Goal: Task Accomplishment & Management: Manage account settings

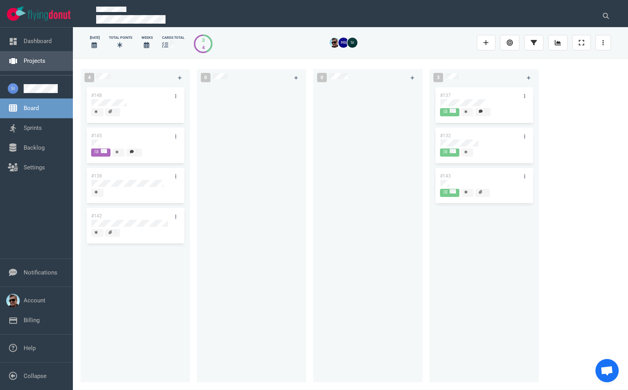
click at [35, 64] on link "Projects" at bounding box center [35, 60] width 22 height 7
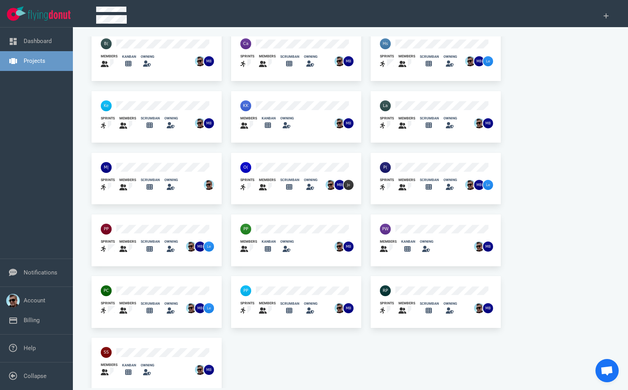
scroll to position [194, 0]
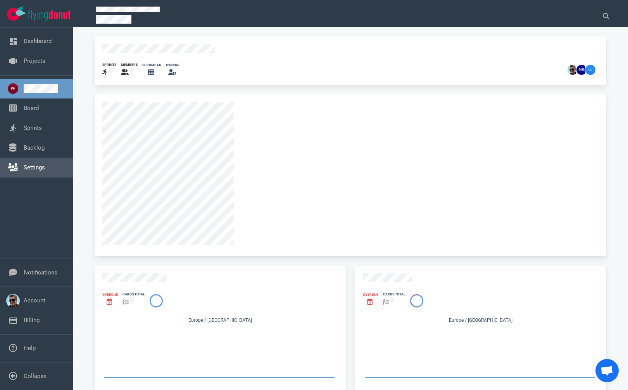
click at [34, 167] on link "Settings" at bounding box center [34, 167] width 21 height 7
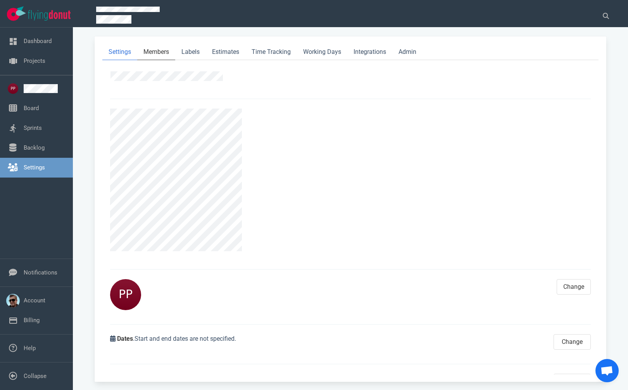
click at [158, 53] on link "Members" at bounding box center [156, 52] width 38 height 16
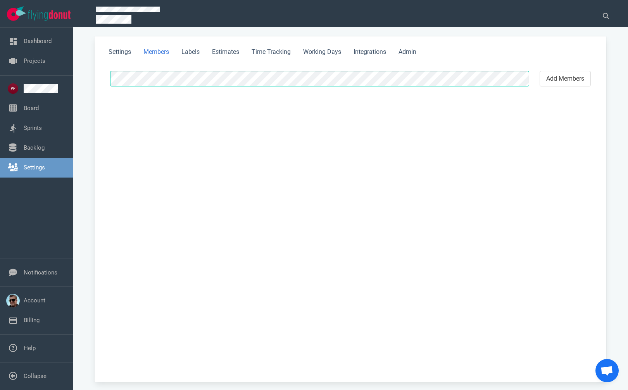
select select "2"
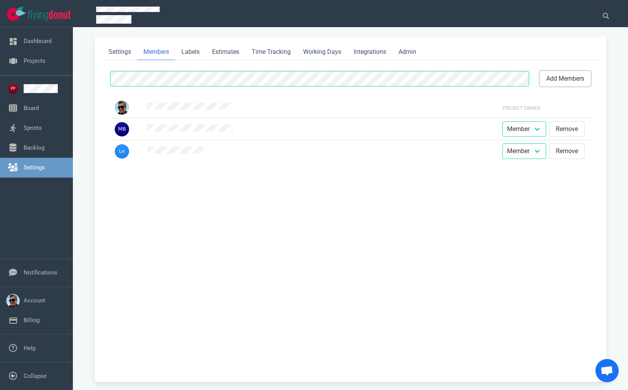
click at [550, 76] on button "add members" at bounding box center [564, 78] width 51 height 15
select select "2"
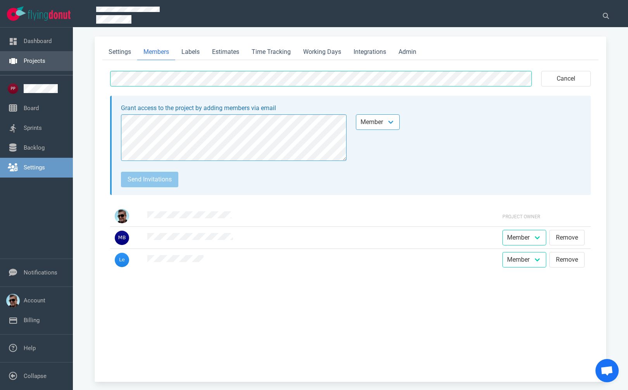
click at [38, 62] on link "Projects" at bounding box center [35, 60] width 22 height 7
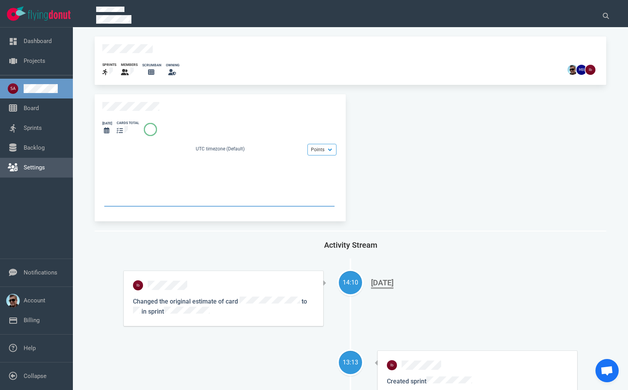
click at [45, 164] on link "Settings" at bounding box center [34, 167] width 21 height 7
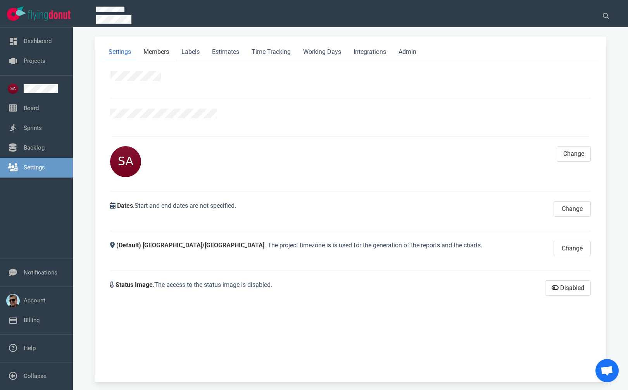
click at [159, 54] on link "Members" at bounding box center [156, 52] width 38 height 16
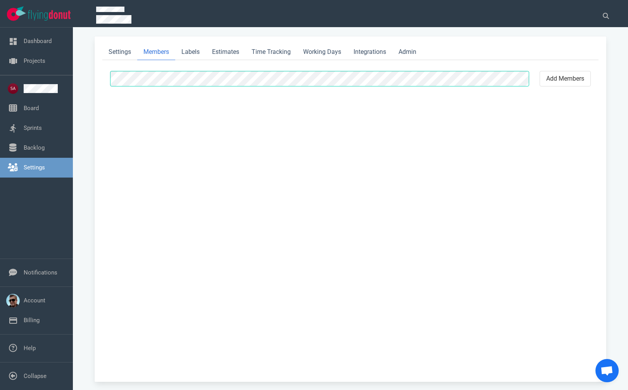
select select "2"
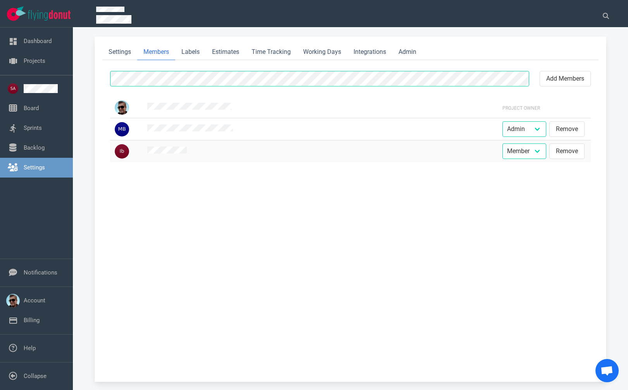
click at [137, 151] on div at bounding box center [126, 151] width 23 height 14
click at [122, 151] on img at bounding box center [122, 151] width 14 height 14
click at [128, 152] on img at bounding box center [122, 151] width 14 height 14
click at [126, 152] on img at bounding box center [122, 151] width 14 height 14
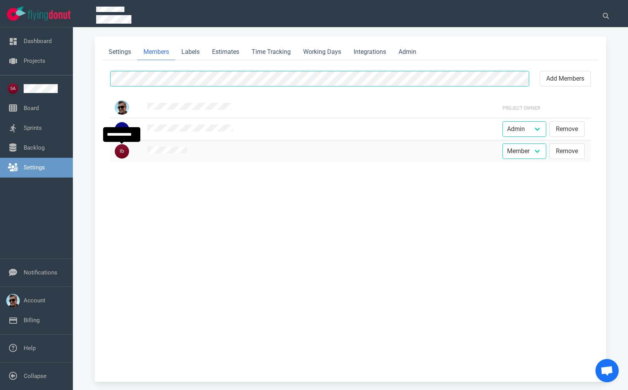
click at [126, 152] on img at bounding box center [122, 151] width 14 height 14
click at [161, 146] on span at bounding box center [320, 151] width 346 height 10
click at [127, 52] on link "Settings" at bounding box center [119, 52] width 35 height 16
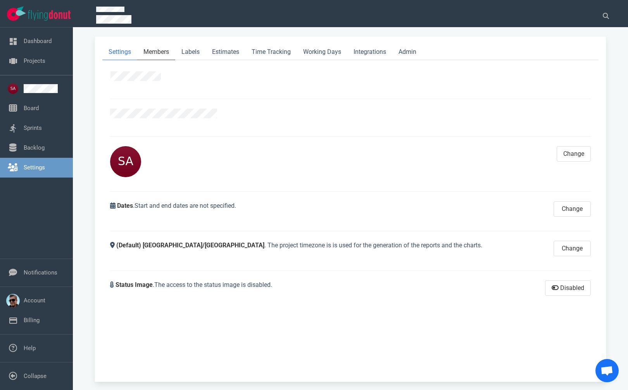
click at [156, 53] on link "Members" at bounding box center [156, 52] width 38 height 16
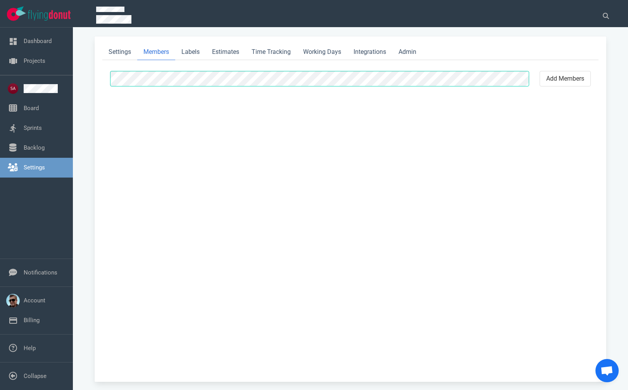
select select "2"
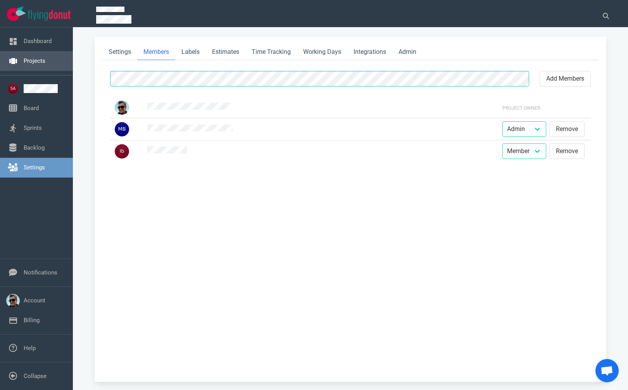
click at [40, 64] on link "Projects" at bounding box center [35, 60] width 22 height 7
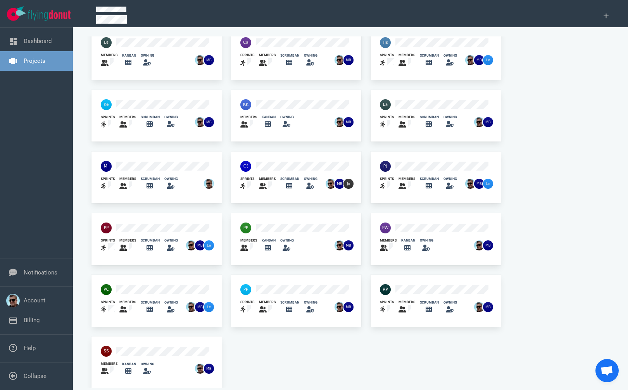
scroll to position [199, 0]
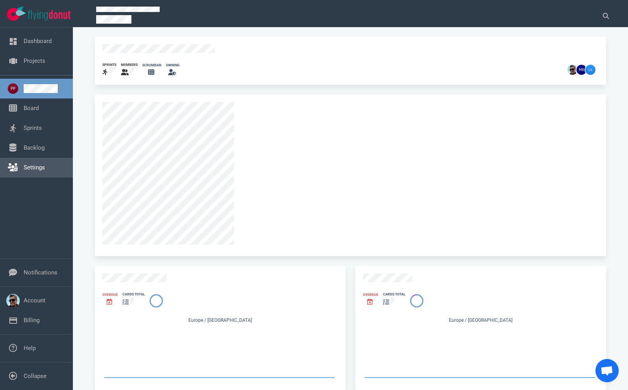
click at [42, 166] on link "Settings" at bounding box center [34, 167] width 21 height 7
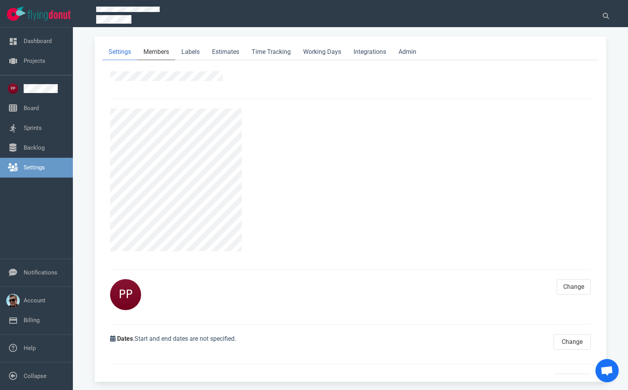
click at [152, 50] on link "Members" at bounding box center [156, 52] width 38 height 16
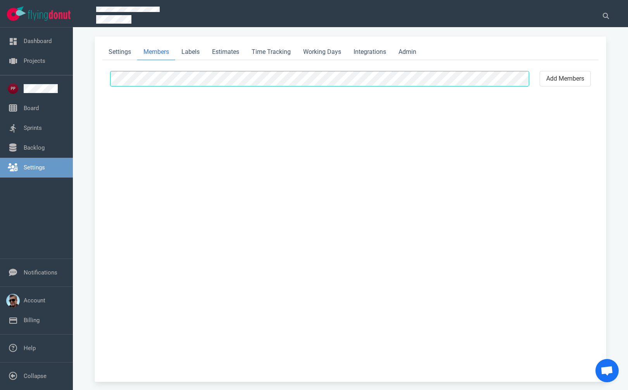
select select "2"
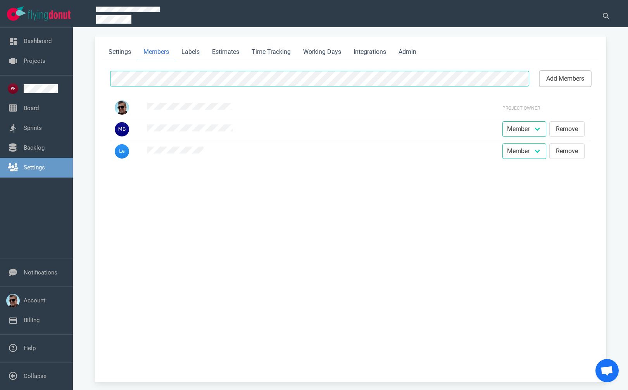
click at [563, 74] on button "add members" at bounding box center [564, 78] width 51 height 15
select select "2"
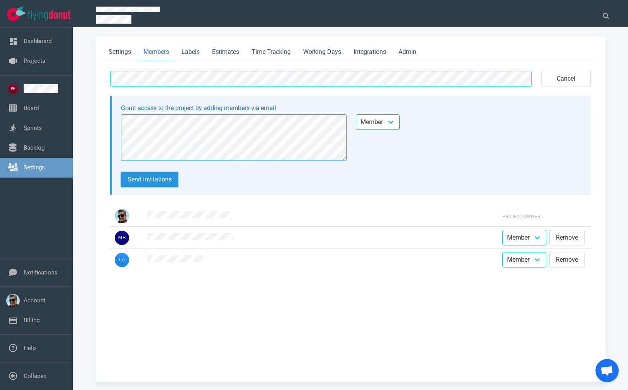
click at [151, 172] on button "Send invitations" at bounding box center [149, 179] width 57 height 15
select select "2"
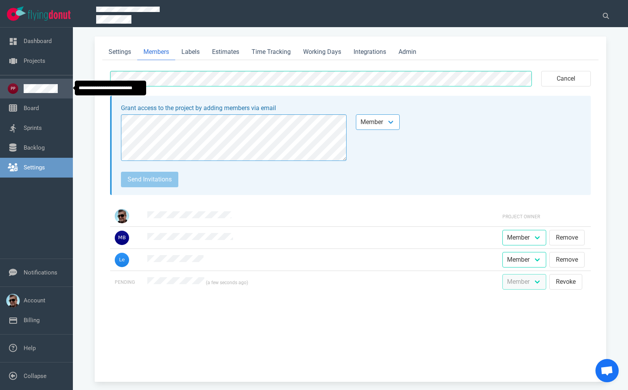
click at [34, 84] on link at bounding box center [45, 88] width 43 height 9
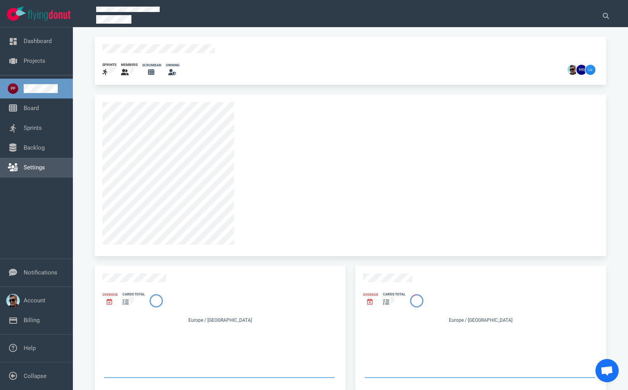
click at [24, 168] on link "Settings" at bounding box center [34, 167] width 21 height 7
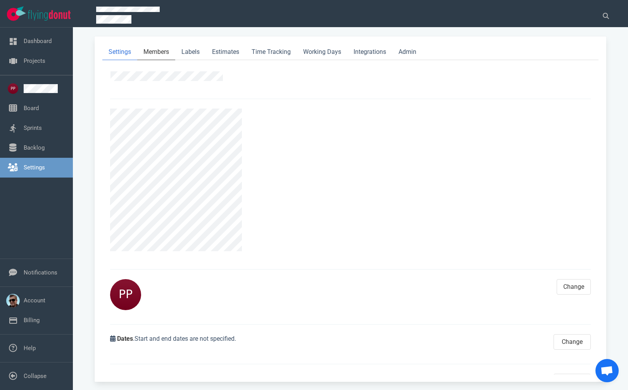
click at [167, 52] on link "Members" at bounding box center [156, 52] width 38 height 16
select select "2"
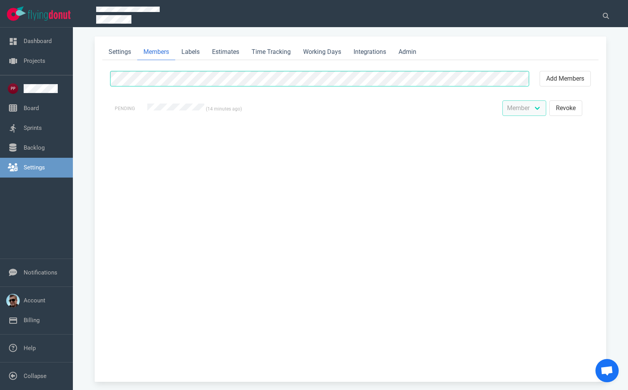
select select "2"
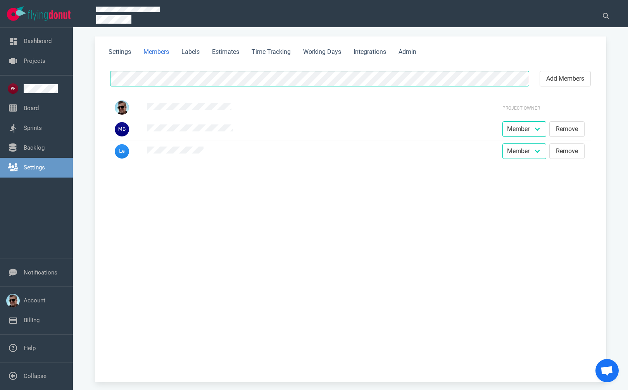
select select "2"
click at [27, 64] on link "Projects" at bounding box center [35, 60] width 22 height 7
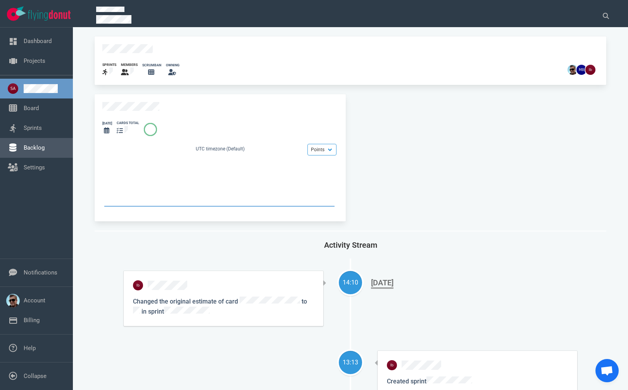
click at [35, 146] on link "Backlog" at bounding box center [34, 147] width 21 height 7
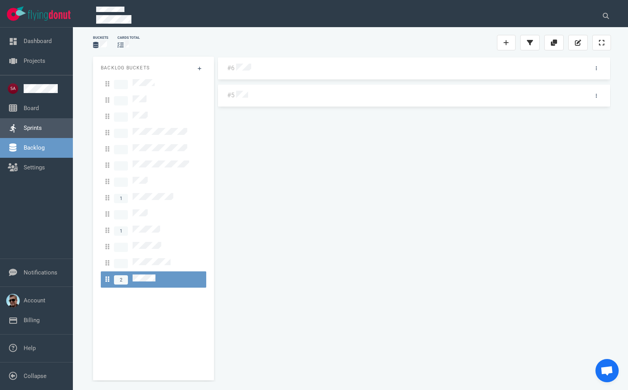
click at [42, 131] on link "Sprints" at bounding box center [33, 127] width 18 height 7
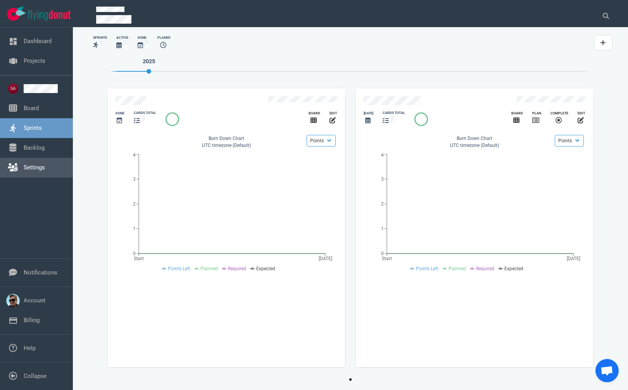
click at [38, 168] on link "Settings" at bounding box center [34, 167] width 21 height 7
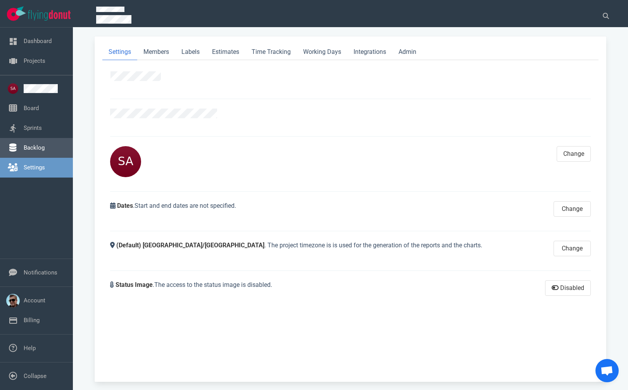
click at [34, 144] on link "Backlog" at bounding box center [34, 147] width 21 height 7
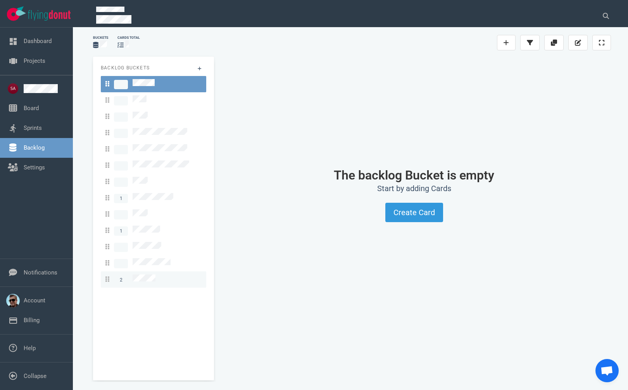
click at [146, 271] on link "2" at bounding box center [153, 279] width 105 height 16
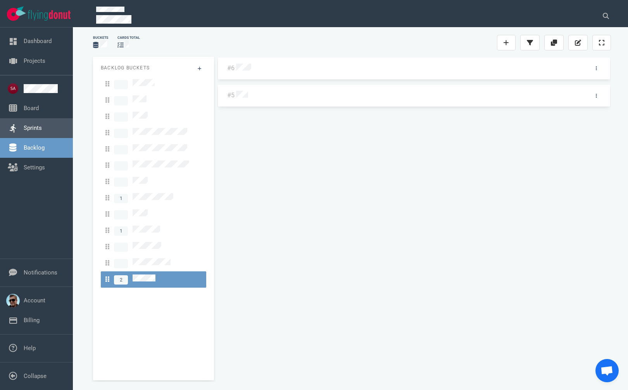
click at [42, 126] on link "Sprints" at bounding box center [33, 127] width 18 height 7
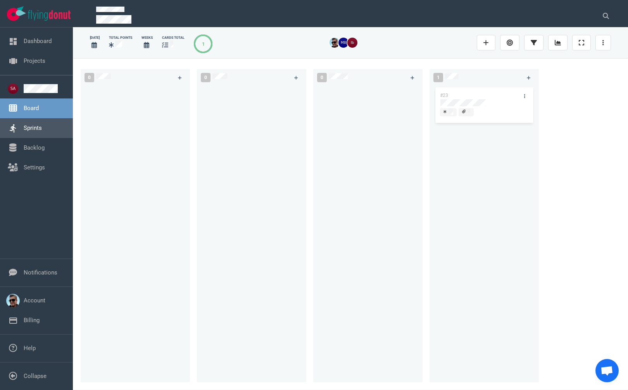
click at [35, 129] on link "Sprints" at bounding box center [33, 127] width 18 height 7
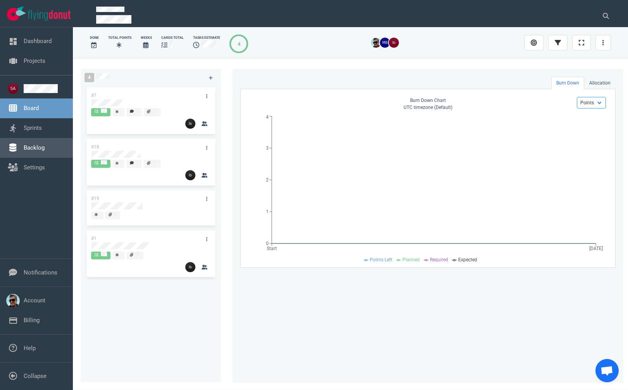
click at [44, 151] on link "Backlog" at bounding box center [34, 147] width 21 height 7
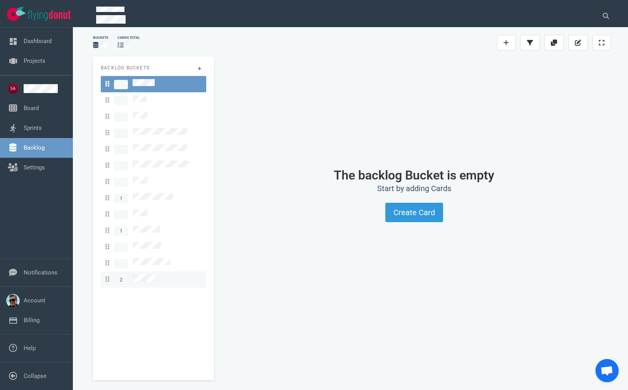
click at [153, 275] on link "2" at bounding box center [153, 279] width 105 height 16
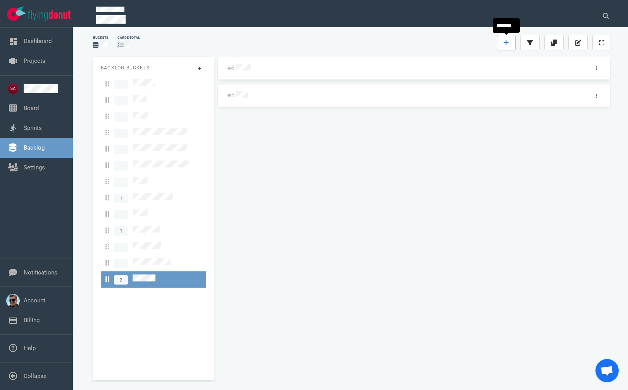
click at [506, 40] on icon at bounding box center [505, 43] width 5 height 6
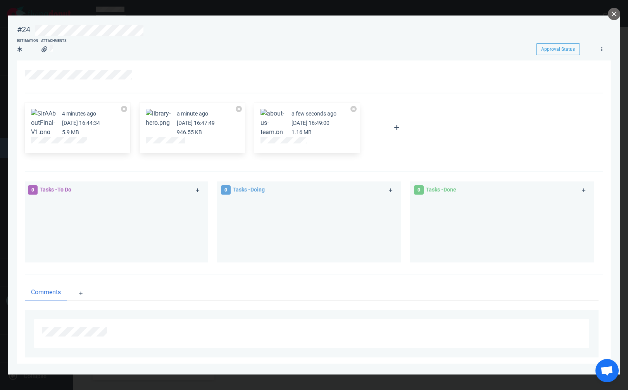
click at [152, 310] on div at bounding box center [311, 334] width 573 height 48
click at [617, 12] on button "close" at bounding box center [614, 14] width 12 height 12
click at [615, 10] on button "close" at bounding box center [614, 14] width 12 height 12
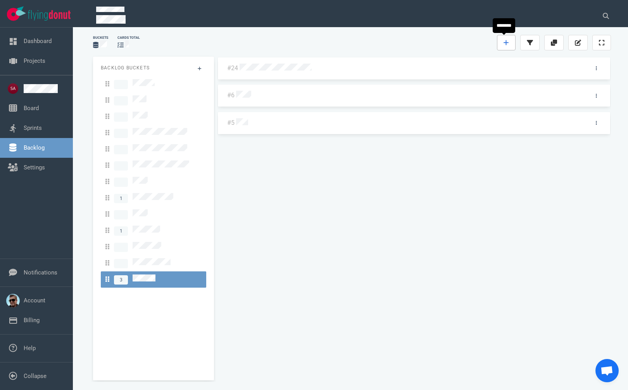
click at [507, 38] on link at bounding box center [506, 42] width 19 height 15
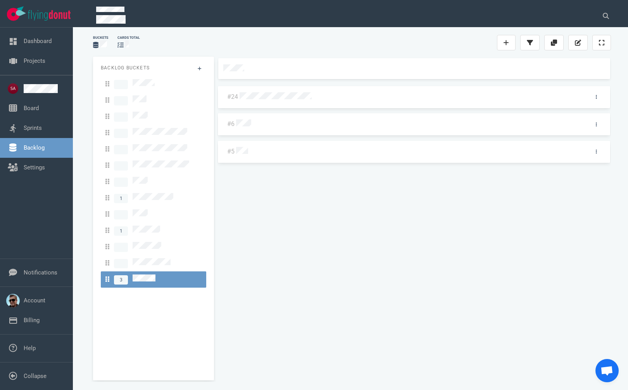
click at [312, 232] on div "#24 #6 #5" at bounding box center [414, 216] width 394 height 317
click at [301, 211] on div "#24 #6 #5" at bounding box center [414, 216] width 394 height 317
click at [368, 34] on div "Buckets cards total" at bounding box center [351, 42] width 527 height 25
click at [292, 54] on div "Buckets cards total Backlog Buckets 1 1 3 #24 #6 #5" at bounding box center [352, 206] width 518 height 353
click at [274, 212] on div "#24 #6 #5" at bounding box center [414, 216] width 394 height 317
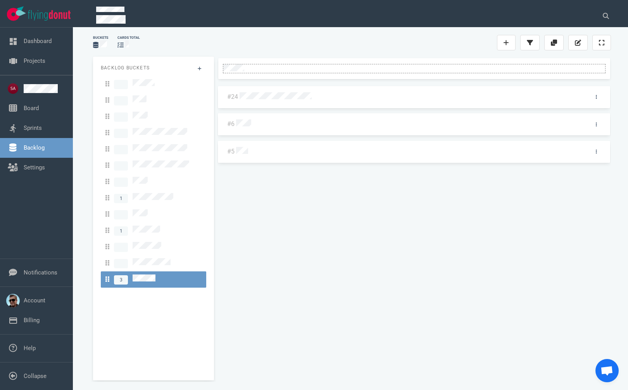
click at [233, 64] on div at bounding box center [414, 68] width 382 height 9
drag, startPoint x: 383, startPoint y: 212, endPoint x: 564, endPoint y: 131, distance: 198.4
click at [384, 212] on div "#24 #6 #5" at bounding box center [414, 216] width 394 height 317
drag, startPoint x: 599, startPoint y: 69, endPoint x: 596, endPoint y: 93, distance: 24.3
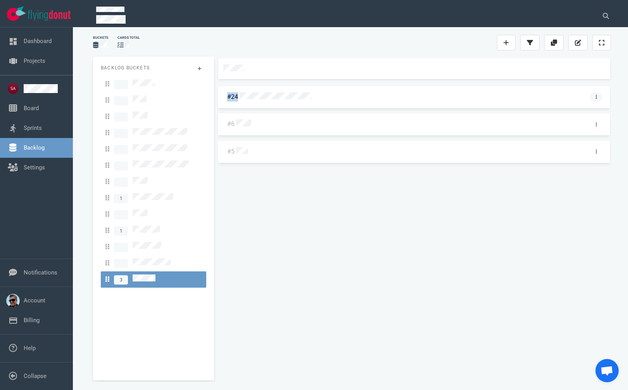
click at [597, 92] on div "#24 #6 #5" at bounding box center [414, 216] width 394 height 317
click at [438, 70] on div at bounding box center [413, 67] width 381 height 7
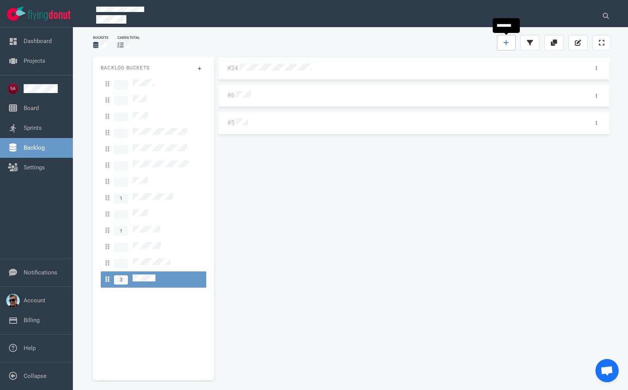
click at [504, 41] on icon at bounding box center [505, 43] width 5 height 6
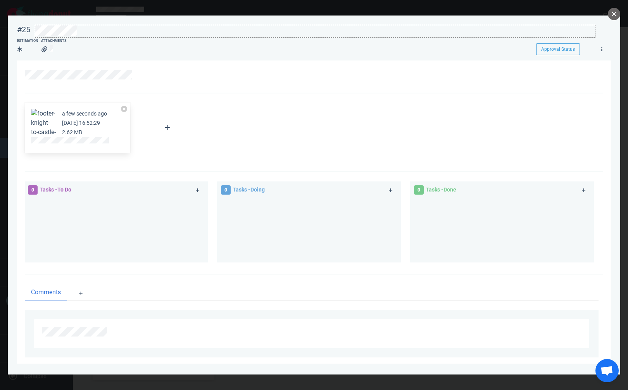
drag, startPoint x: 614, startPoint y: 13, endPoint x: 268, endPoint y: 37, distance: 347.2
click at [291, 28] on div "#25 Approval Status Estimation Attachments Approval Status a few seconds ago Se…" at bounding box center [314, 195] width 628 height 390
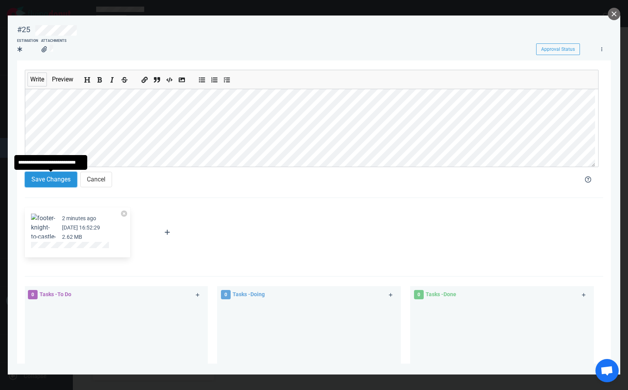
click at [48, 176] on button "Save Changes" at bounding box center [51, 179] width 52 height 15
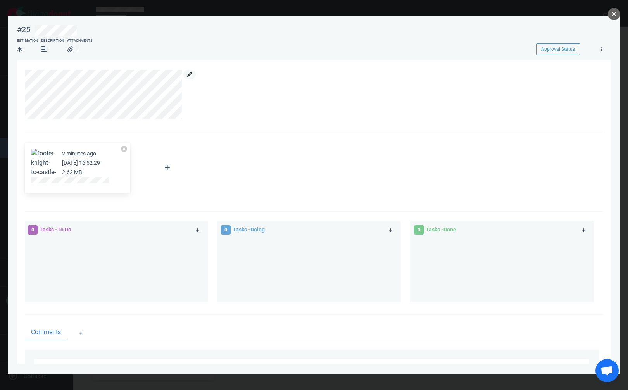
click at [191, 74] on icon at bounding box center [189, 74] width 5 height 5
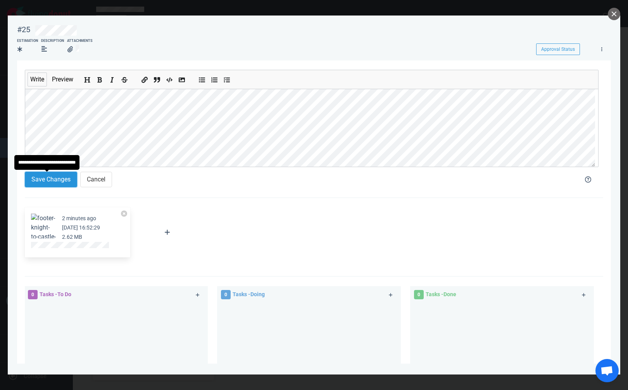
click at [51, 183] on button "Save Changes" at bounding box center [51, 179] width 52 height 15
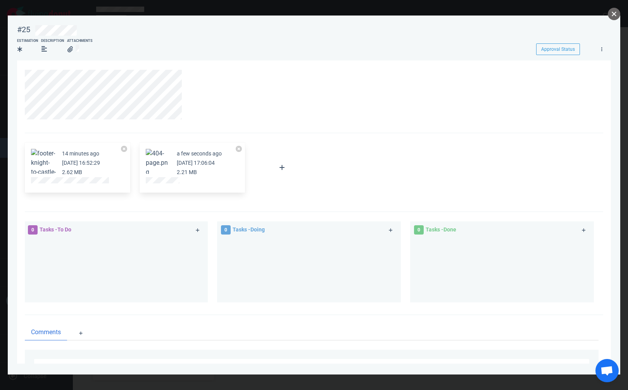
drag, startPoint x: 611, startPoint y: 13, endPoint x: 597, endPoint y: 24, distance: 17.7
click at [611, 13] on button "close" at bounding box center [614, 14] width 12 height 12
click at [612, 14] on button "close" at bounding box center [614, 14] width 12 height 12
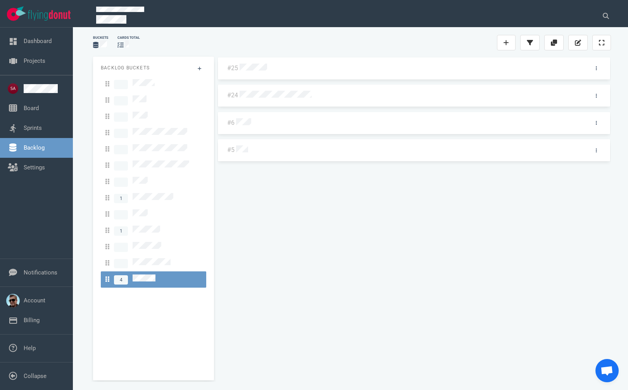
click at [467, 178] on div "#25 #24 #6 #5" at bounding box center [414, 215] width 394 height 317
